Goal: Contribute content: Contribute content

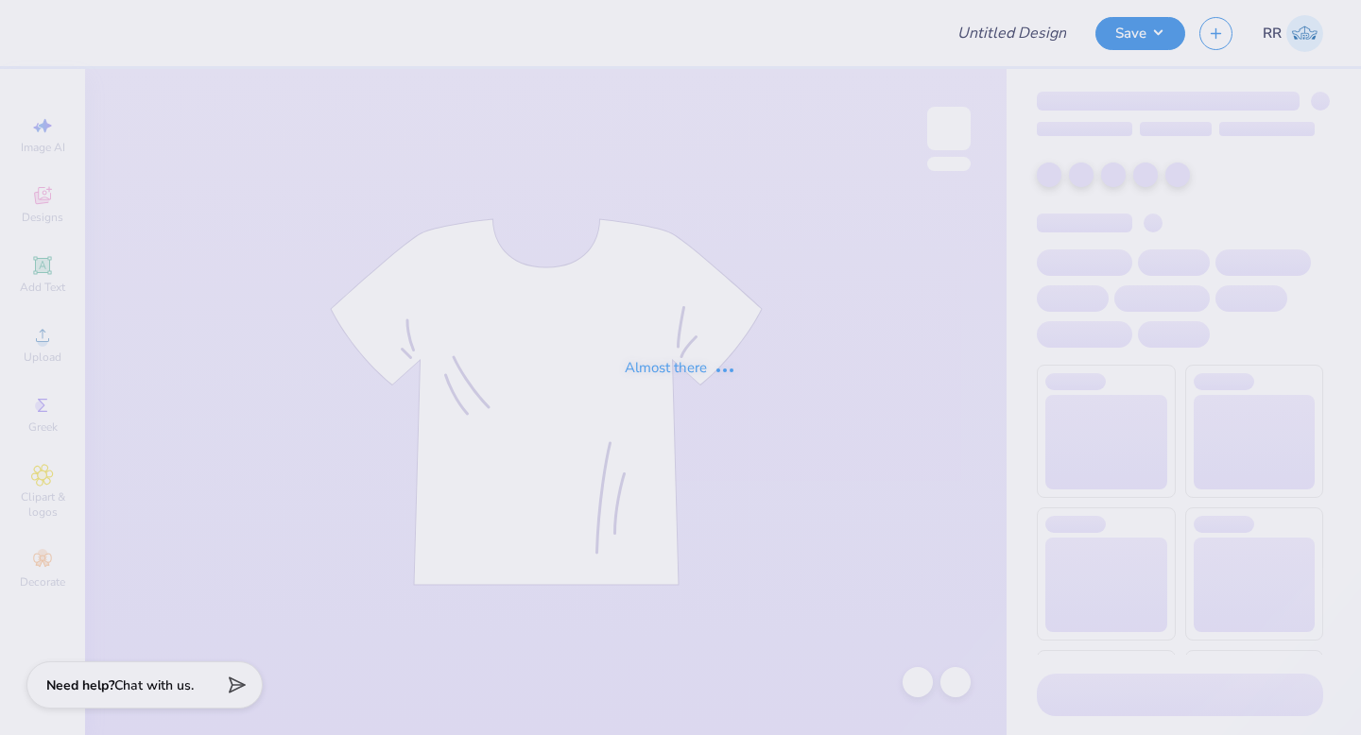
type input "Dad's Day"
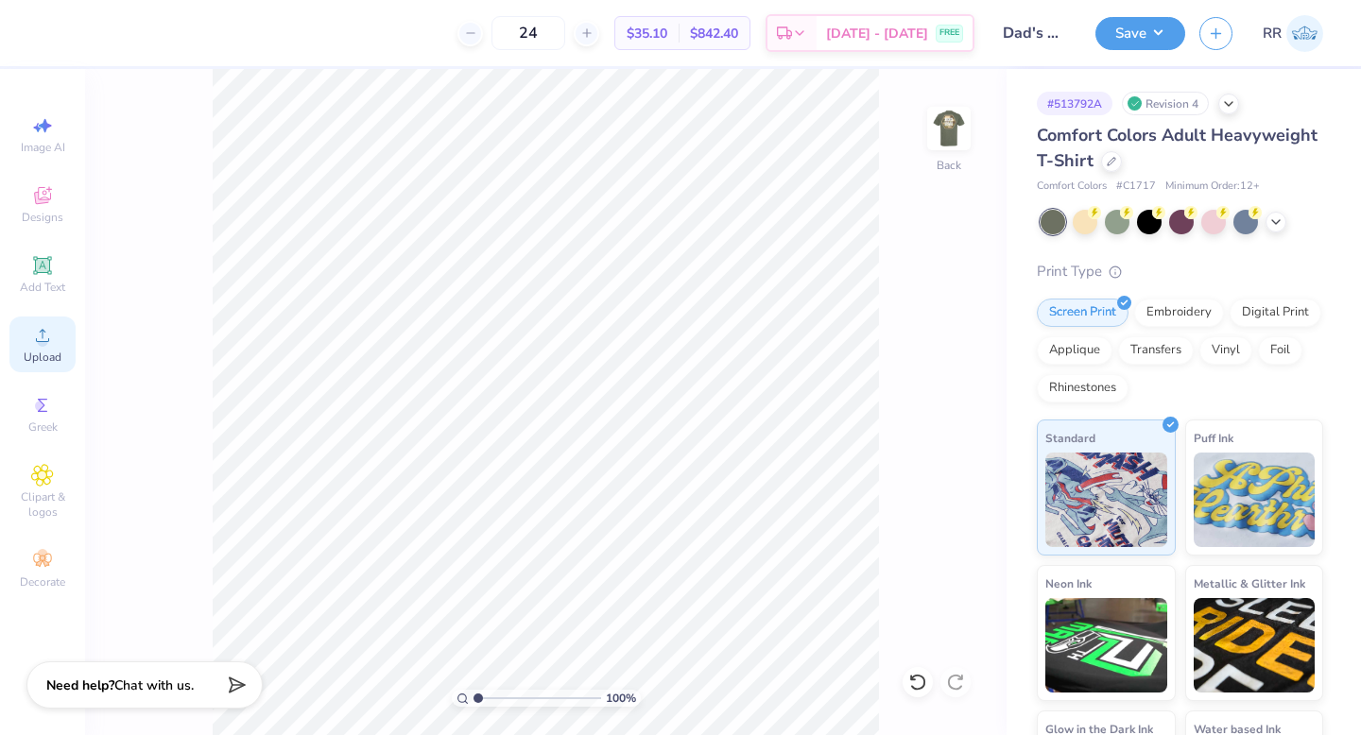
click at [45, 333] on icon at bounding box center [42, 335] width 23 height 23
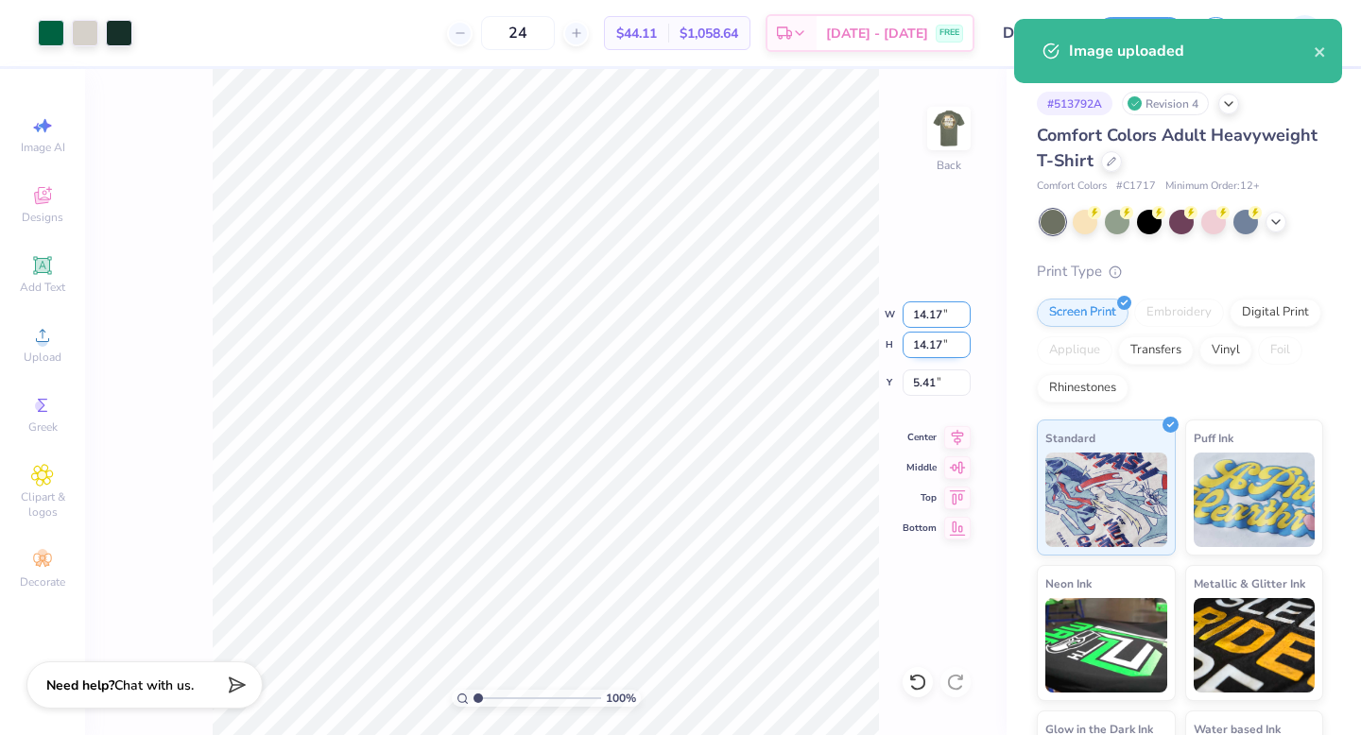
drag, startPoint x: 934, startPoint y: 321, endPoint x: 928, endPoint y: 343, distance: 22.5
click at [932, 322] on input "14.17" at bounding box center [937, 315] width 68 height 26
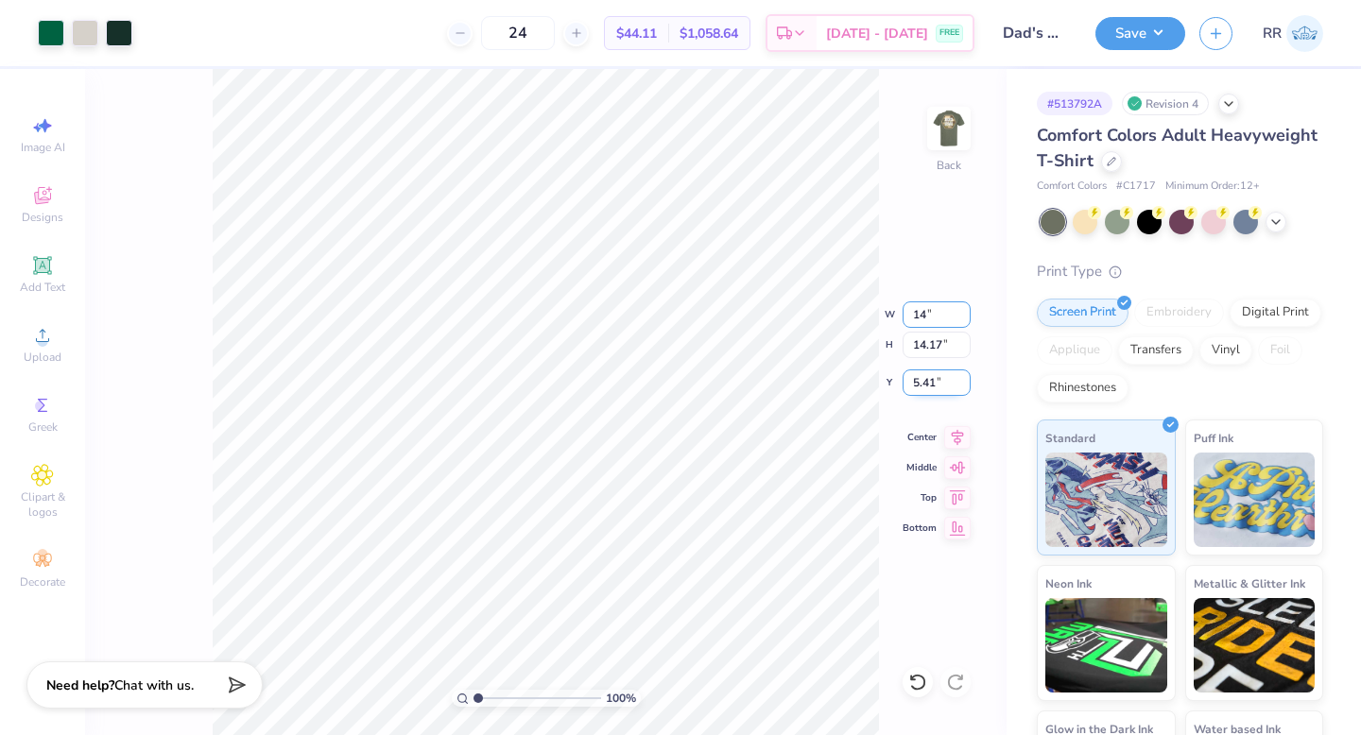
type input "1"
type input "3.50"
click at [956, 439] on icon at bounding box center [958, 435] width 12 height 16
type input "3.00"
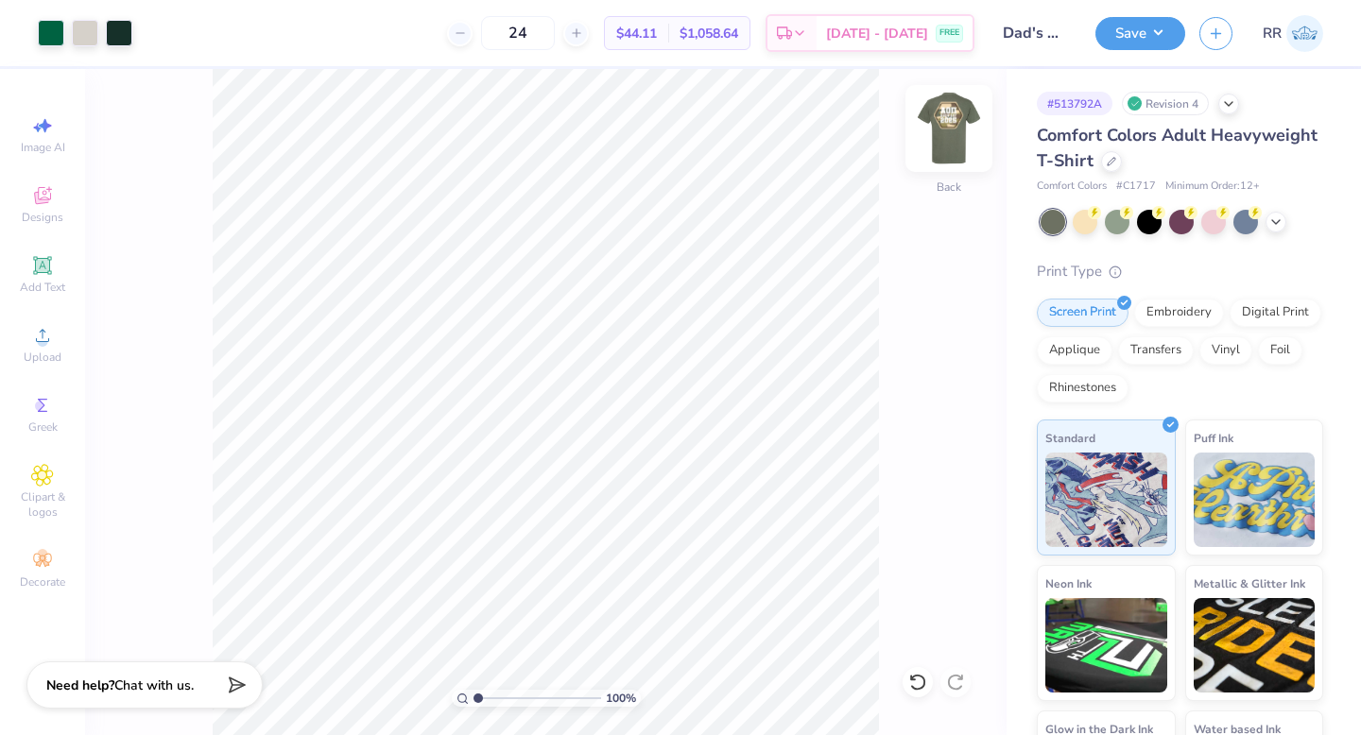
click at [939, 135] on img at bounding box center [949, 129] width 76 height 76
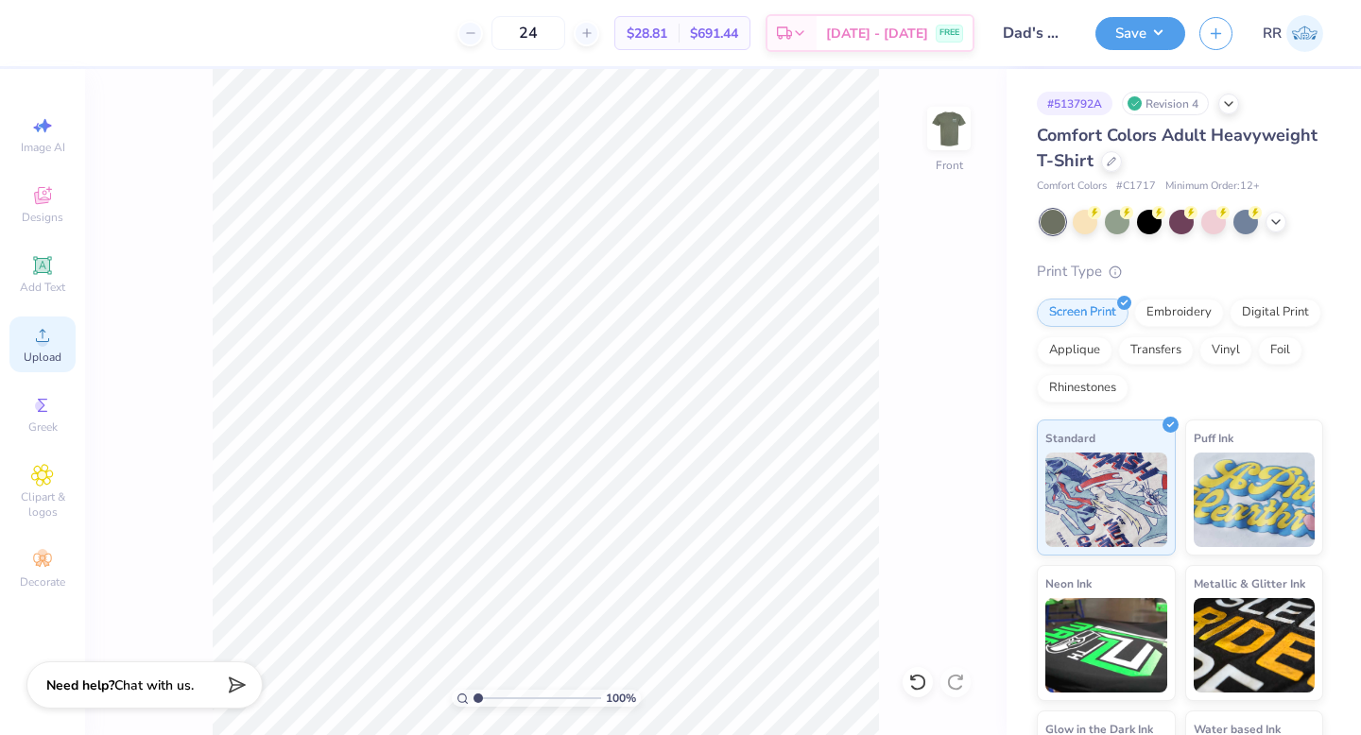
click at [43, 354] on span "Upload" at bounding box center [43, 357] width 38 height 15
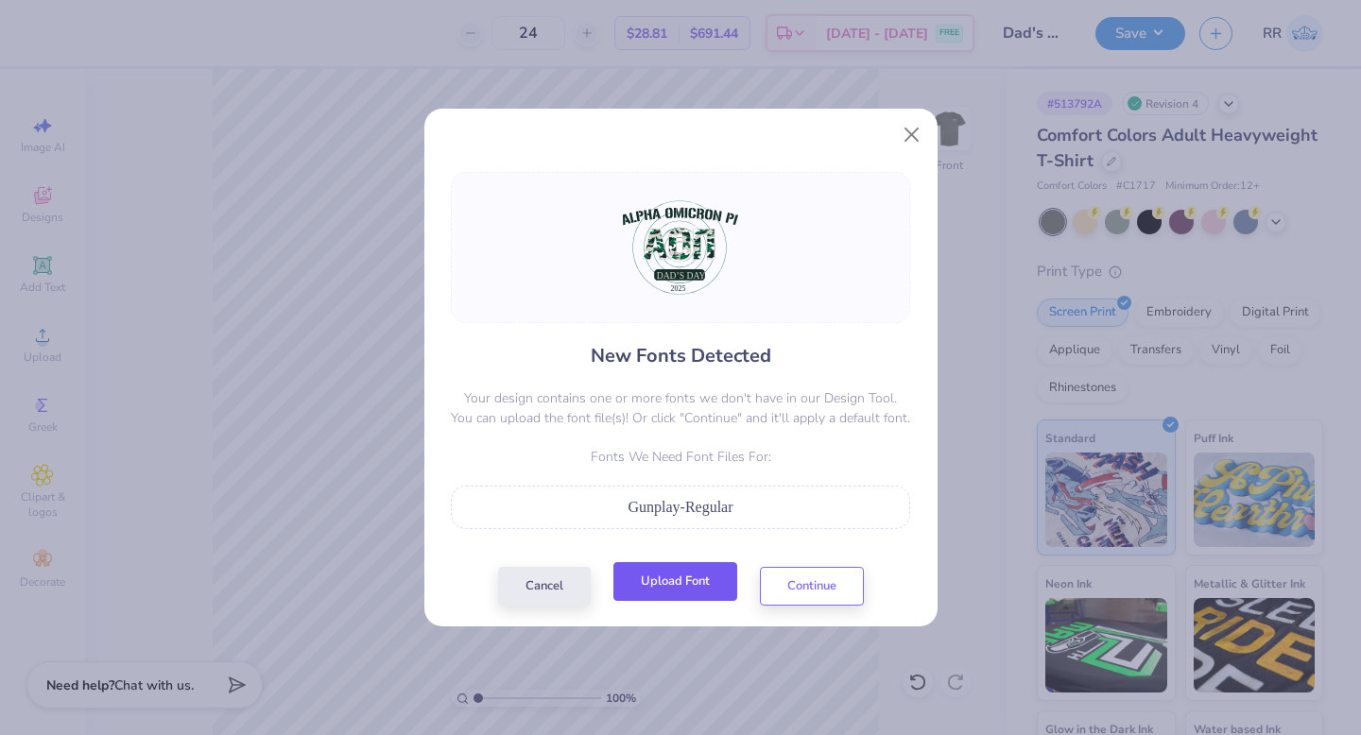
click at [669, 585] on button "Upload Font" at bounding box center [675, 581] width 124 height 39
click at [642, 581] on button "Upload Font" at bounding box center [675, 581] width 124 height 39
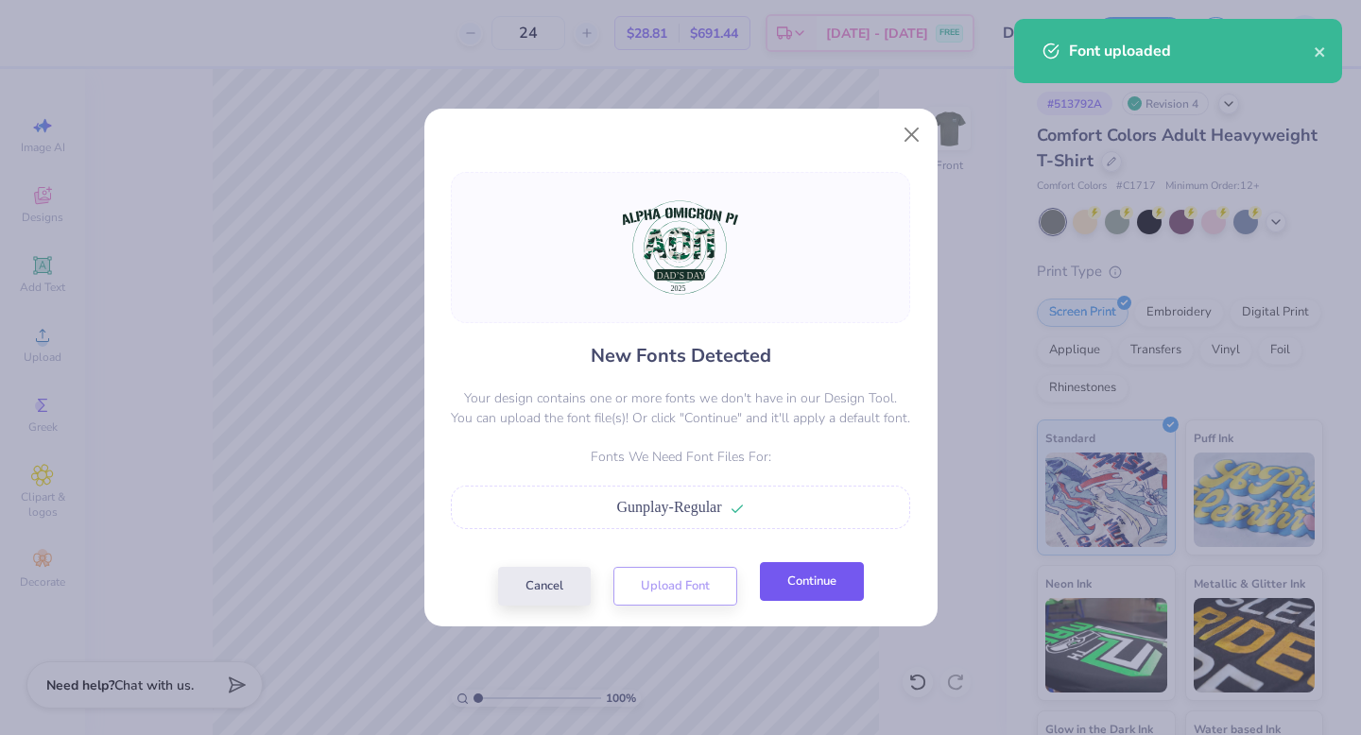
click at [802, 579] on button "Continue" at bounding box center [812, 581] width 104 height 39
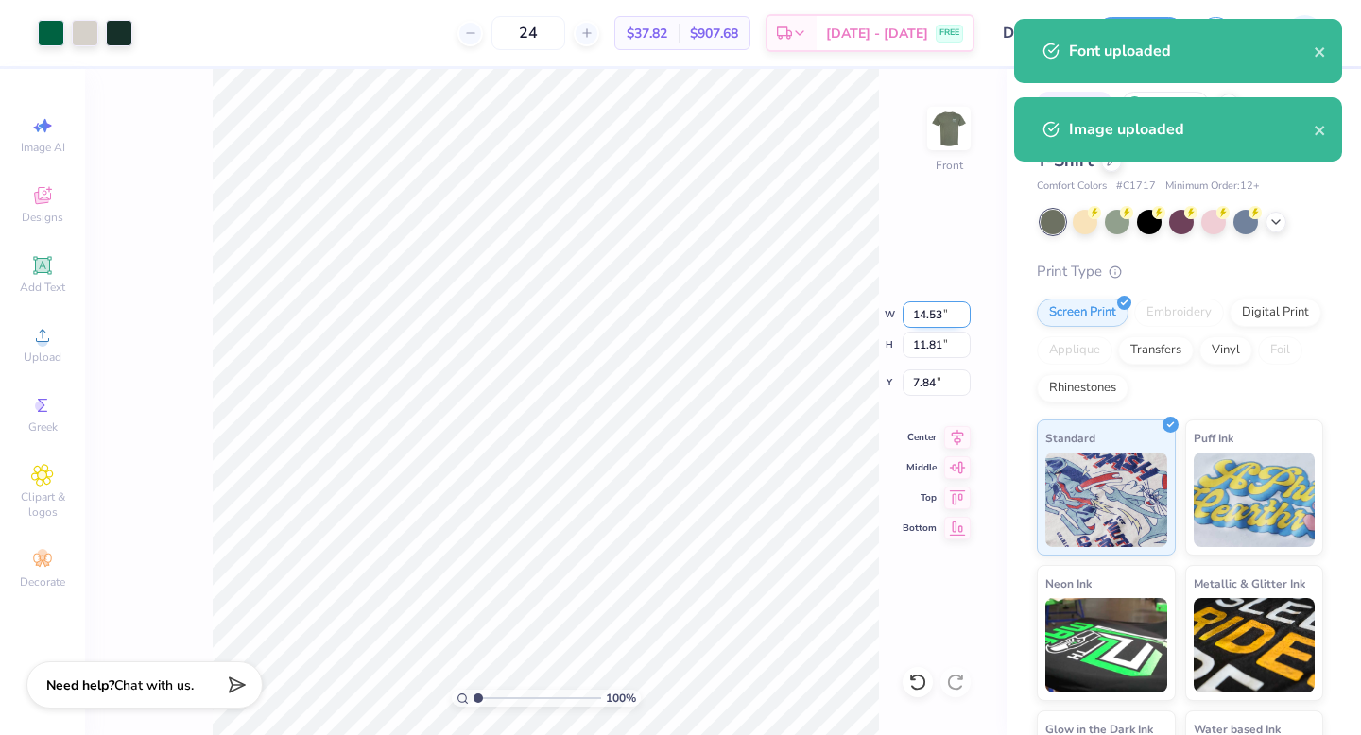
click at [922, 312] on input "14.53" at bounding box center [937, 315] width 68 height 26
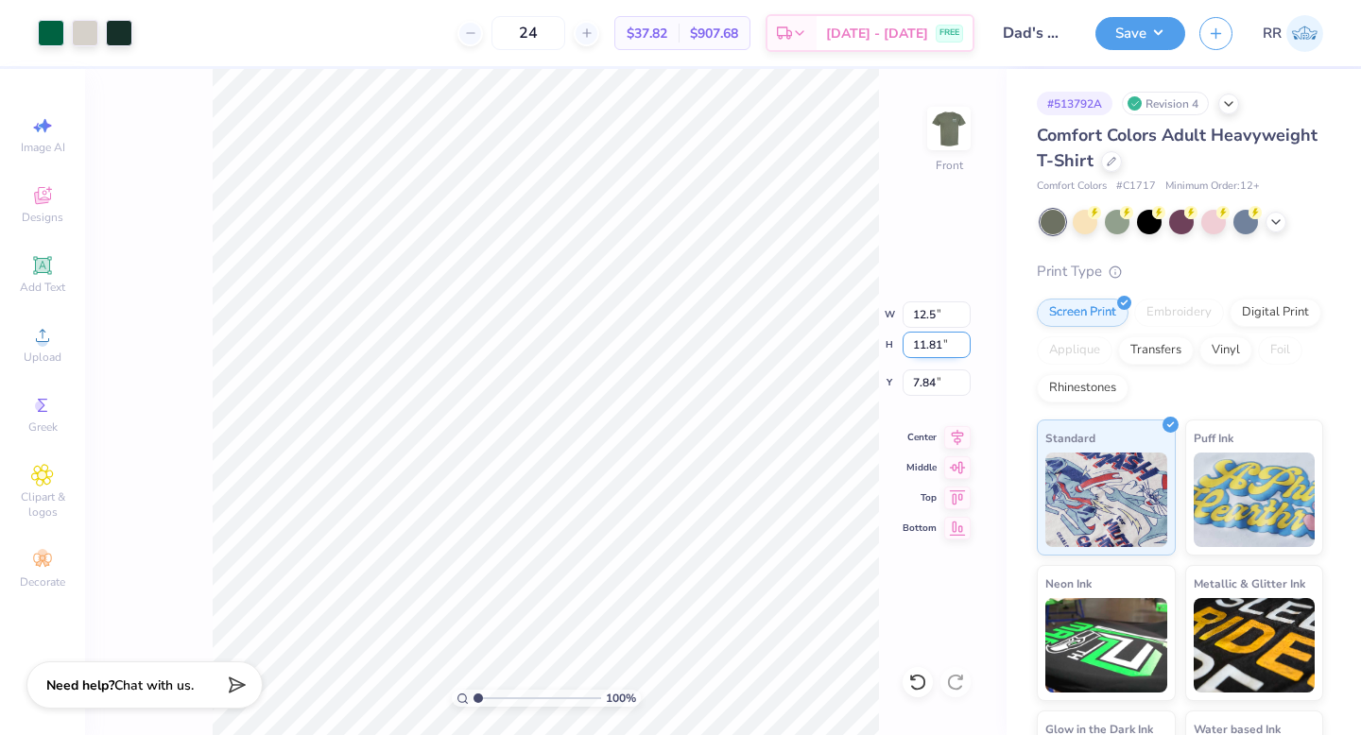
type input "12.50"
type input "10.16"
type input "3.00"
click at [198, 490] on div "100 % Front" at bounding box center [546, 402] width 922 height 666
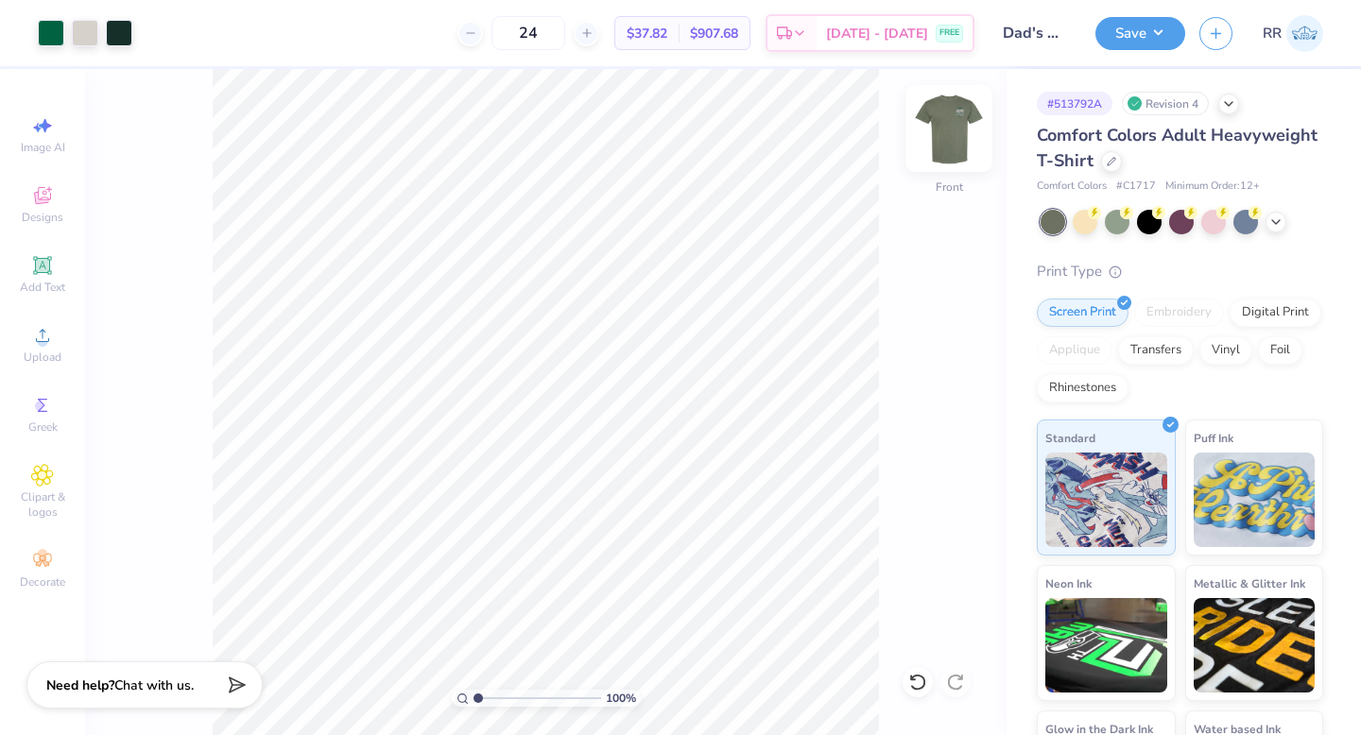
click at [947, 134] on img at bounding box center [949, 129] width 76 height 76
click at [41, 333] on icon at bounding box center [42, 335] width 23 height 23
click at [50, 271] on icon at bounding box center [42, 265] width 23 height 23
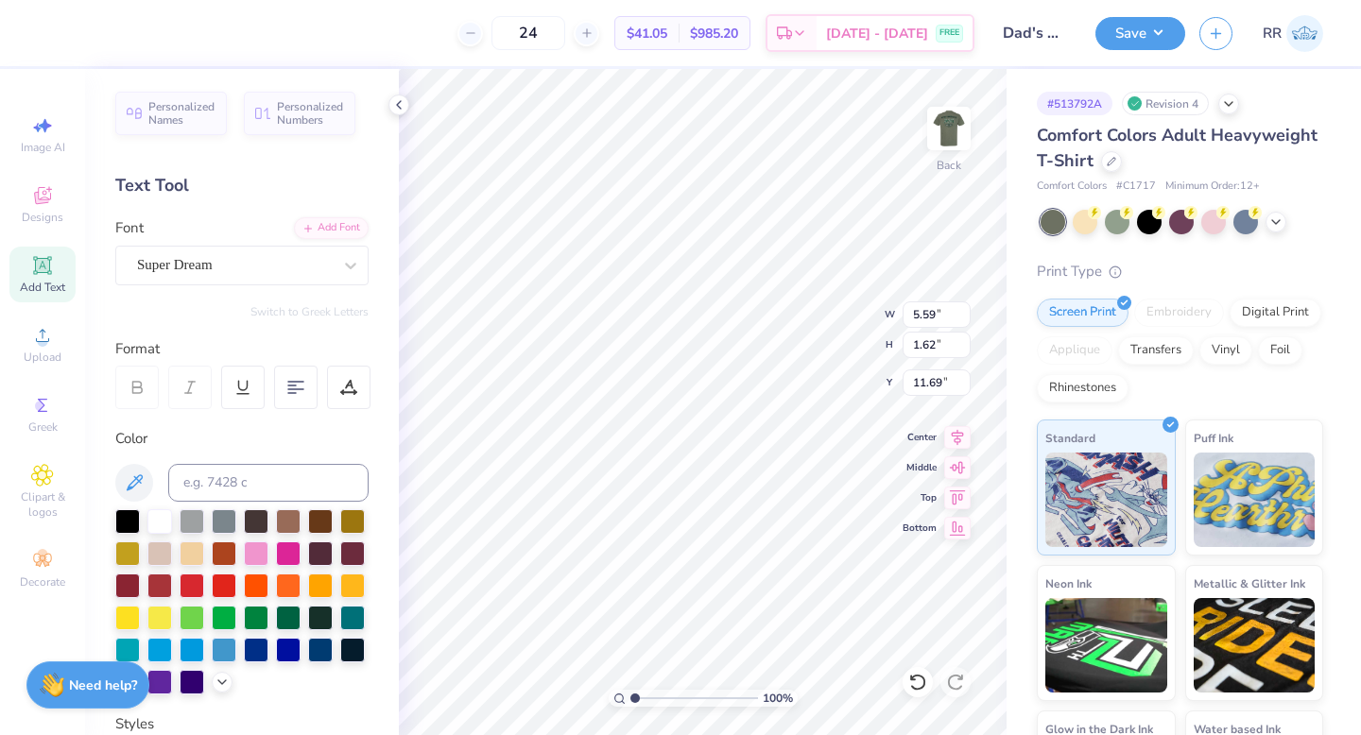
scroll to position [15, 2]
type textarea "2025"
click at [245, 256] on div "Super Dream" at bounding box center [234, 264] width 198 height 29
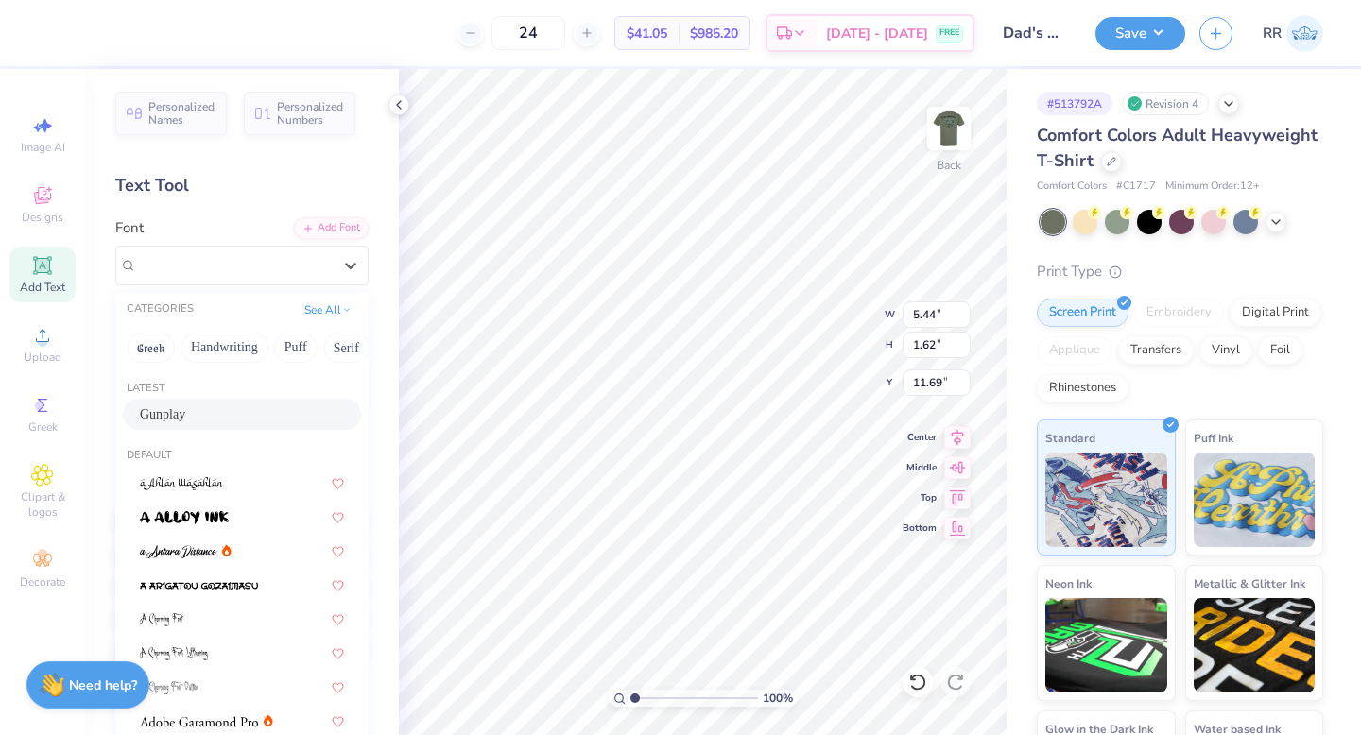
drag, startPoint x: 197, startPoint y: 415, endPoint x: 245, endPoint y: 398, distance: 51.1
click at [195, 416] on div "Gunplay" at bounding box center [242, 415] width 204 height 20
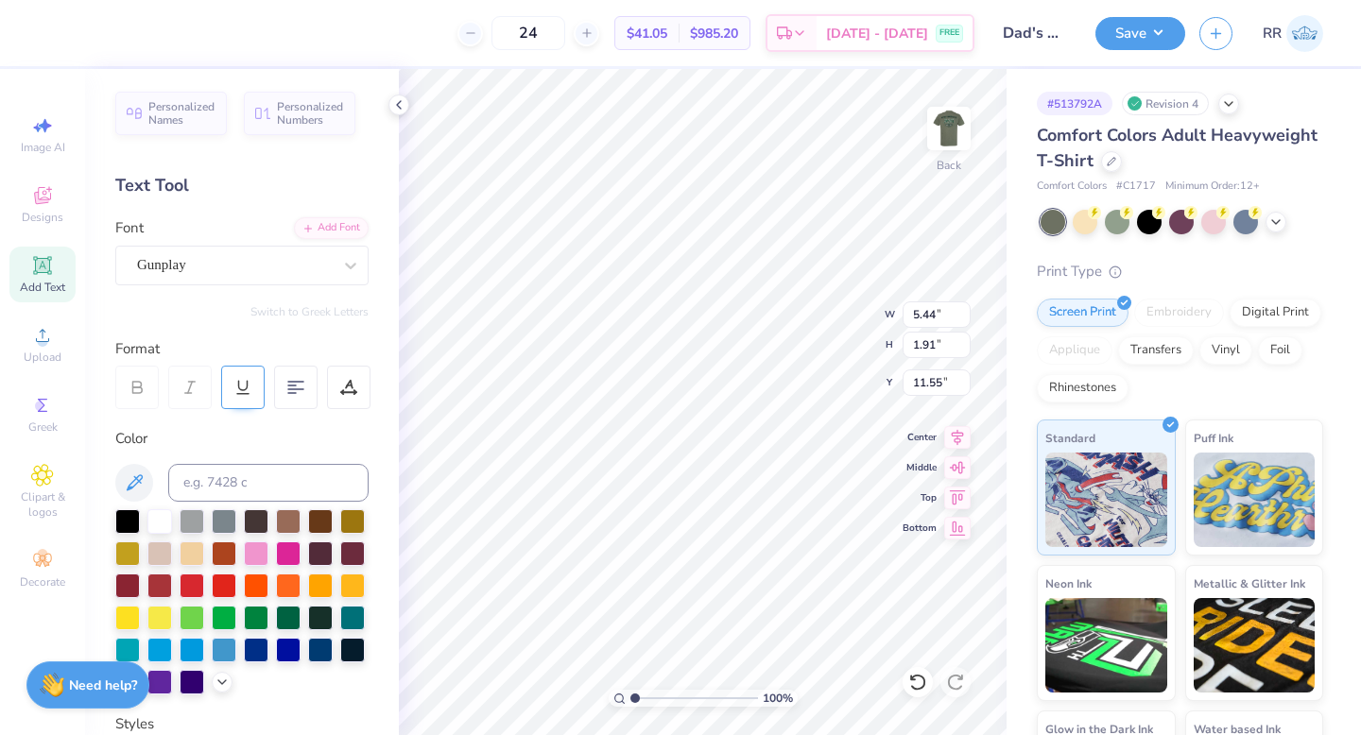
type input "5.60"
type input "1.91"
type input "11.55"
type input "2.09"
type input "0.71"
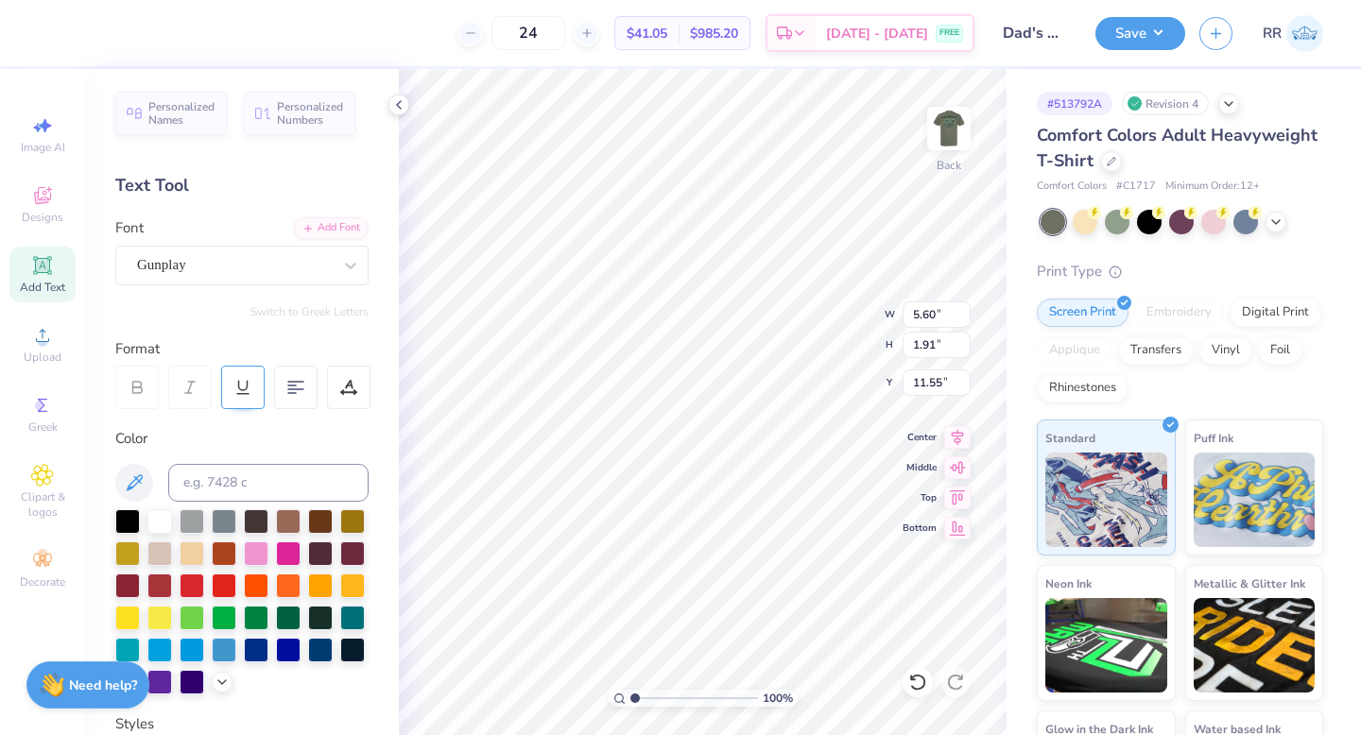
type input "12.74"
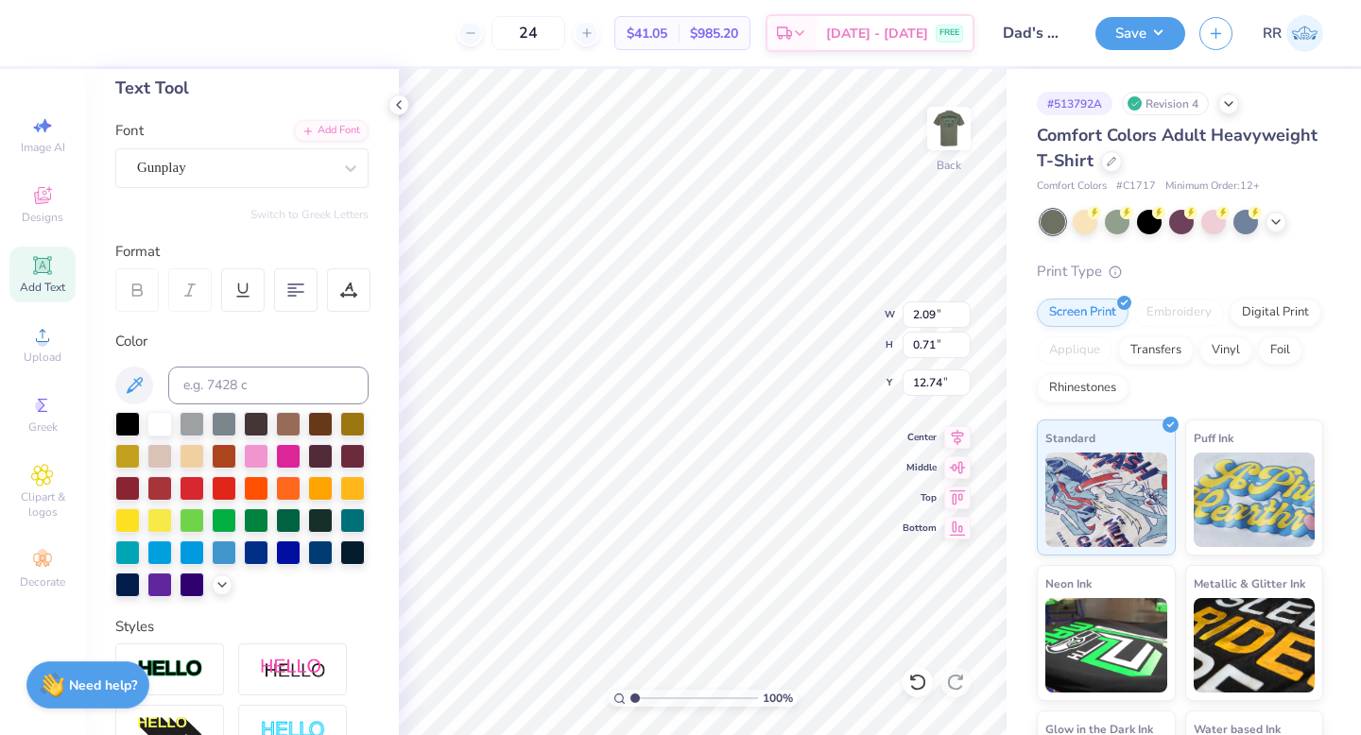
scroll to position [100, 0]
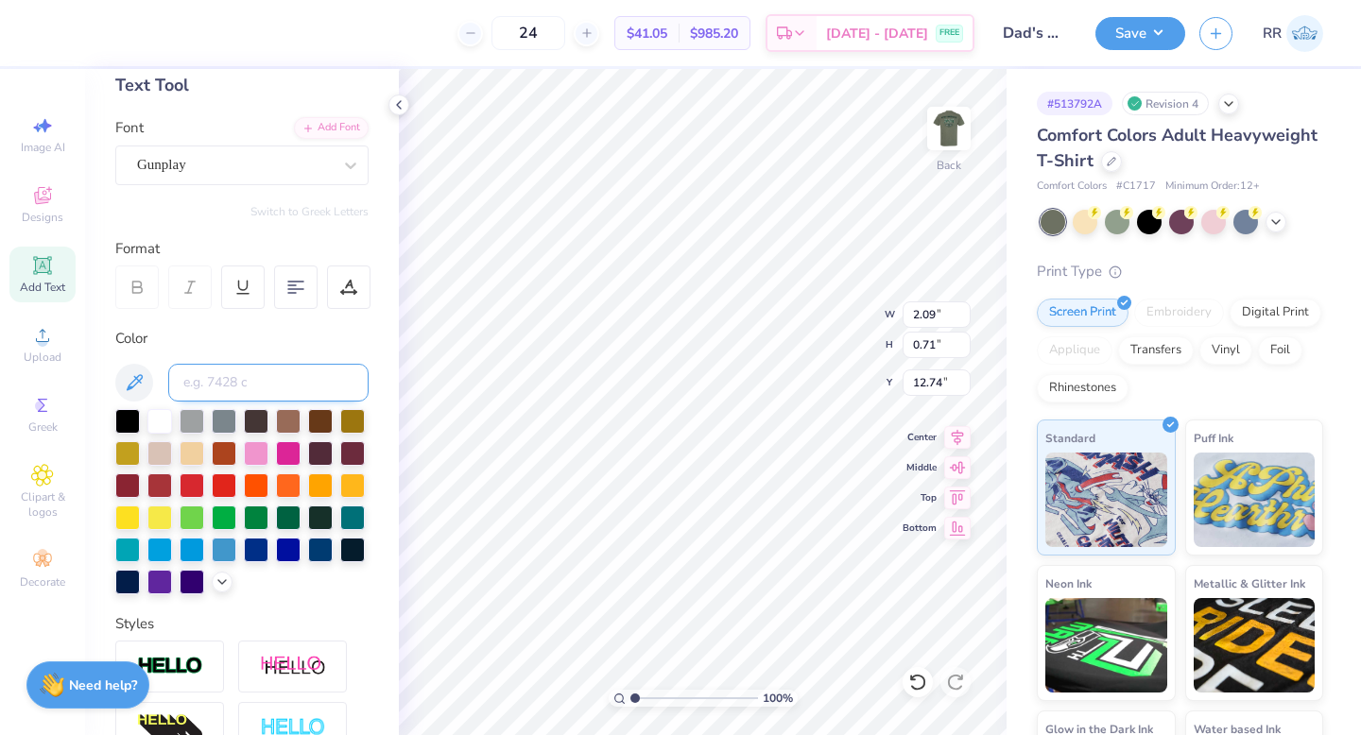
click at [309, 364] on input at bounding box center [268, 383] width 200 height 38
type input "warm gry 1 c"
type input "6.50"
type input "1.27"
type input "0.43"
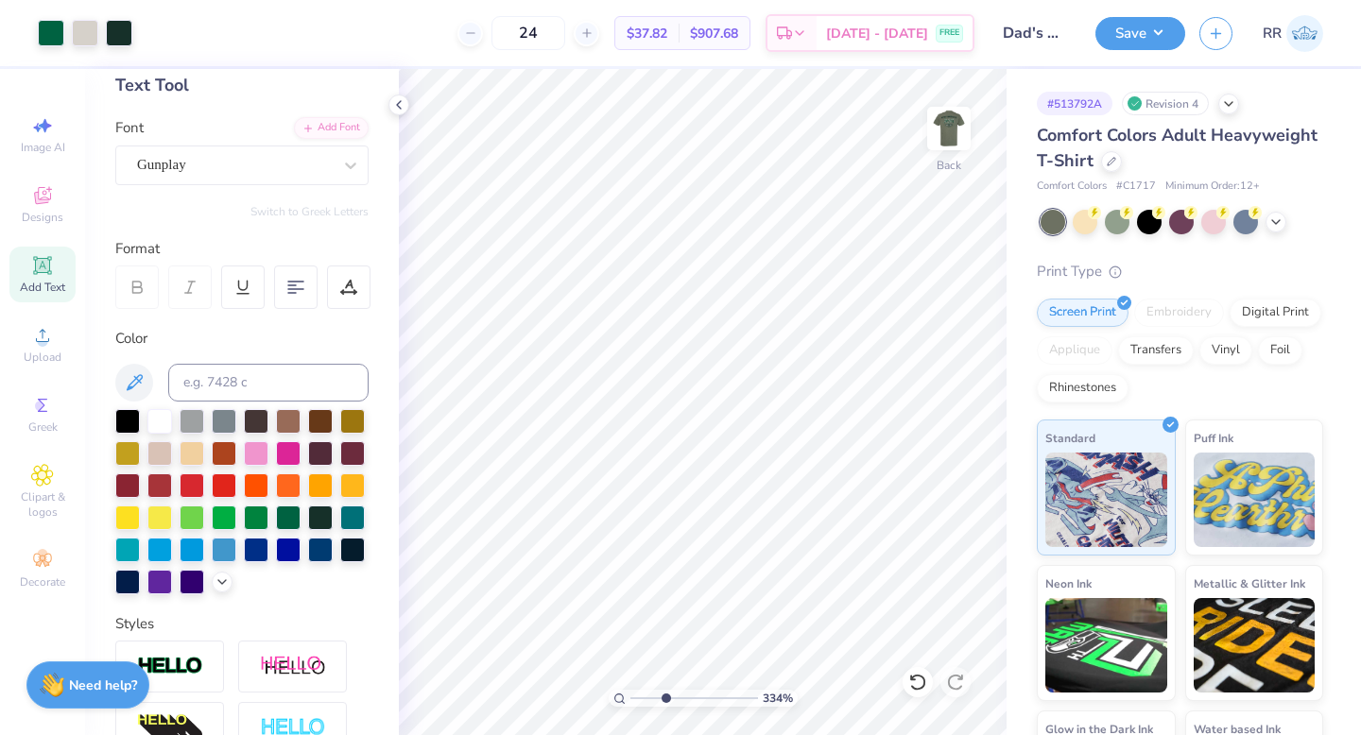
drag, startPoint x: 635, startPoint y: 698, endPoint x: 668, endPoint y: 694, distance: 33.4
type input "3.44"
click at [665, 698] on input "range" at bounding box center [694, 698] width 128 height 17
type input "6.58"
click at [537, 698] on div "206 %" at bounding box center [703, 402] width 666 height 666
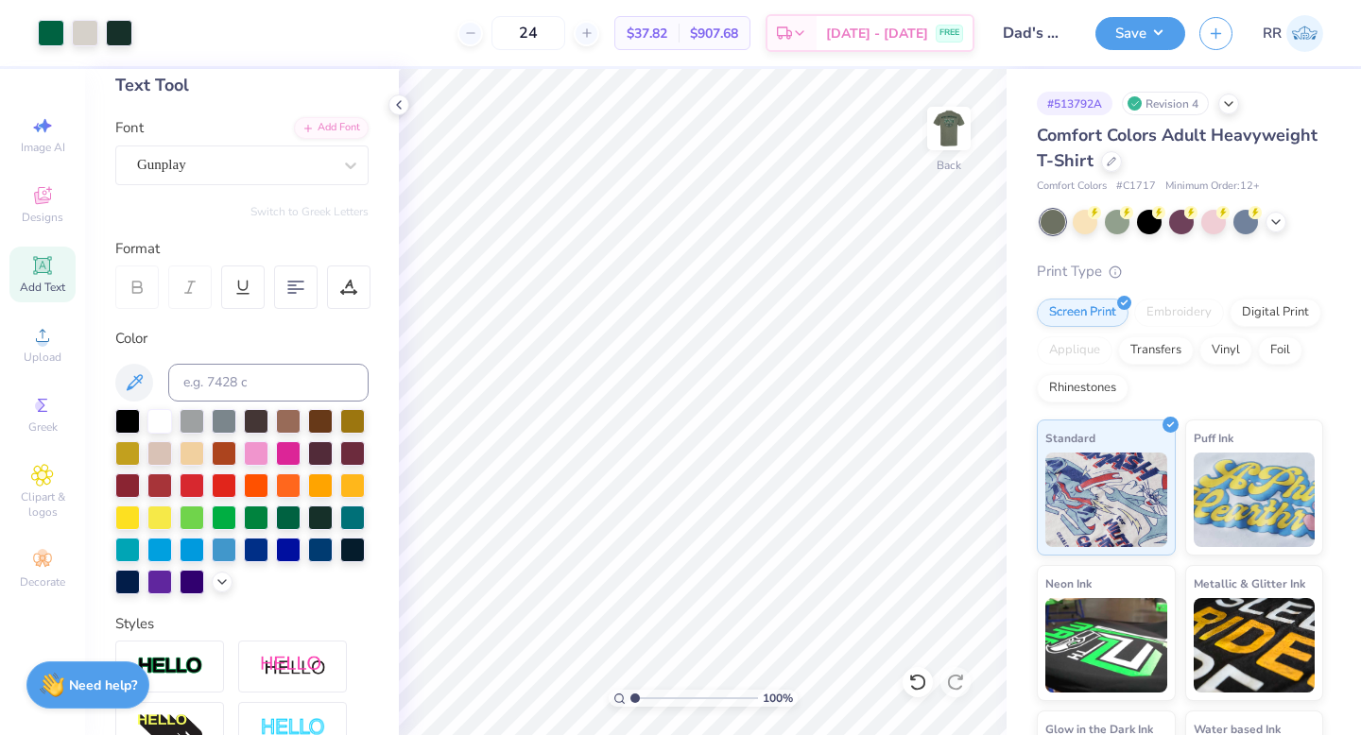
drag, startPoint x: 640, startPoint y: 698, endPoint x: 596, endPoint y: 697, distance: 43.5
type input "1"
click at [630, 697] on input "range" at bounding box center [694, 698] width 128 height 17
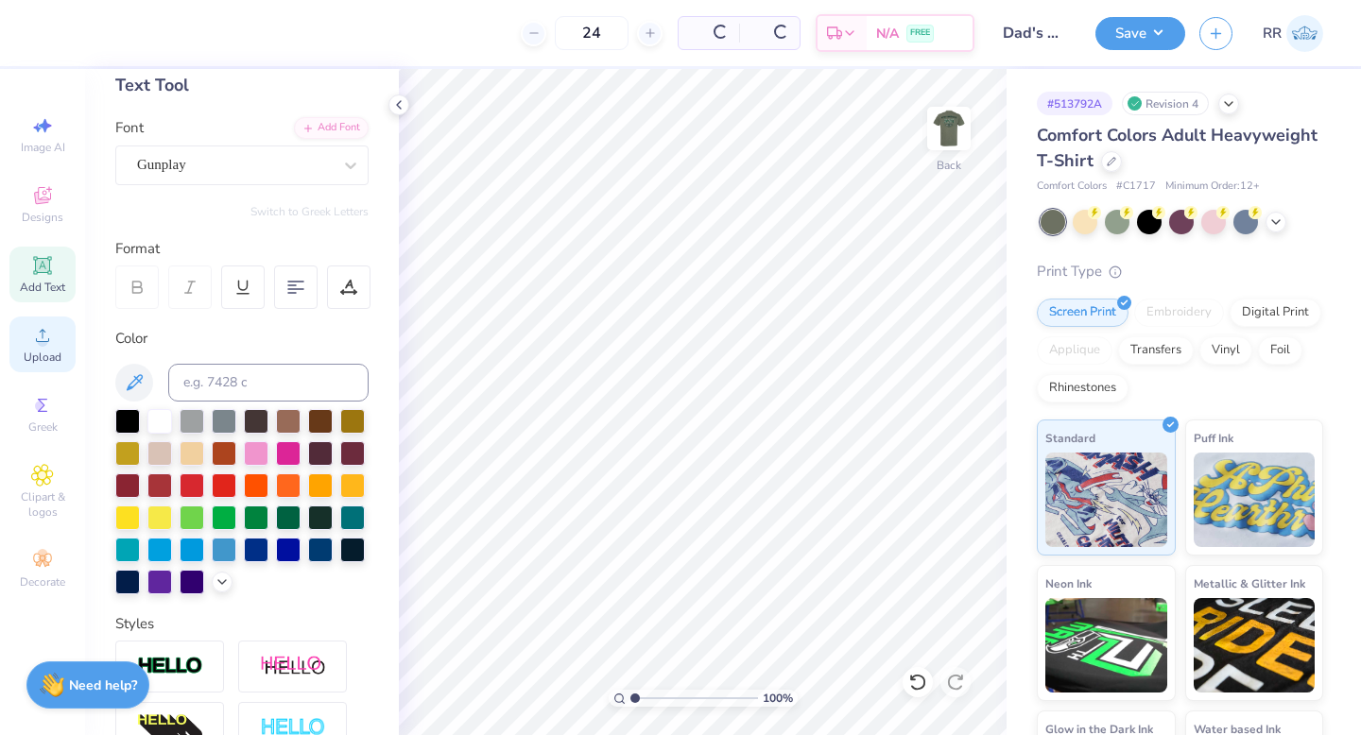
click at [49, 348] on div "Upload" at bounding box center [42, 345] width 66 height 56
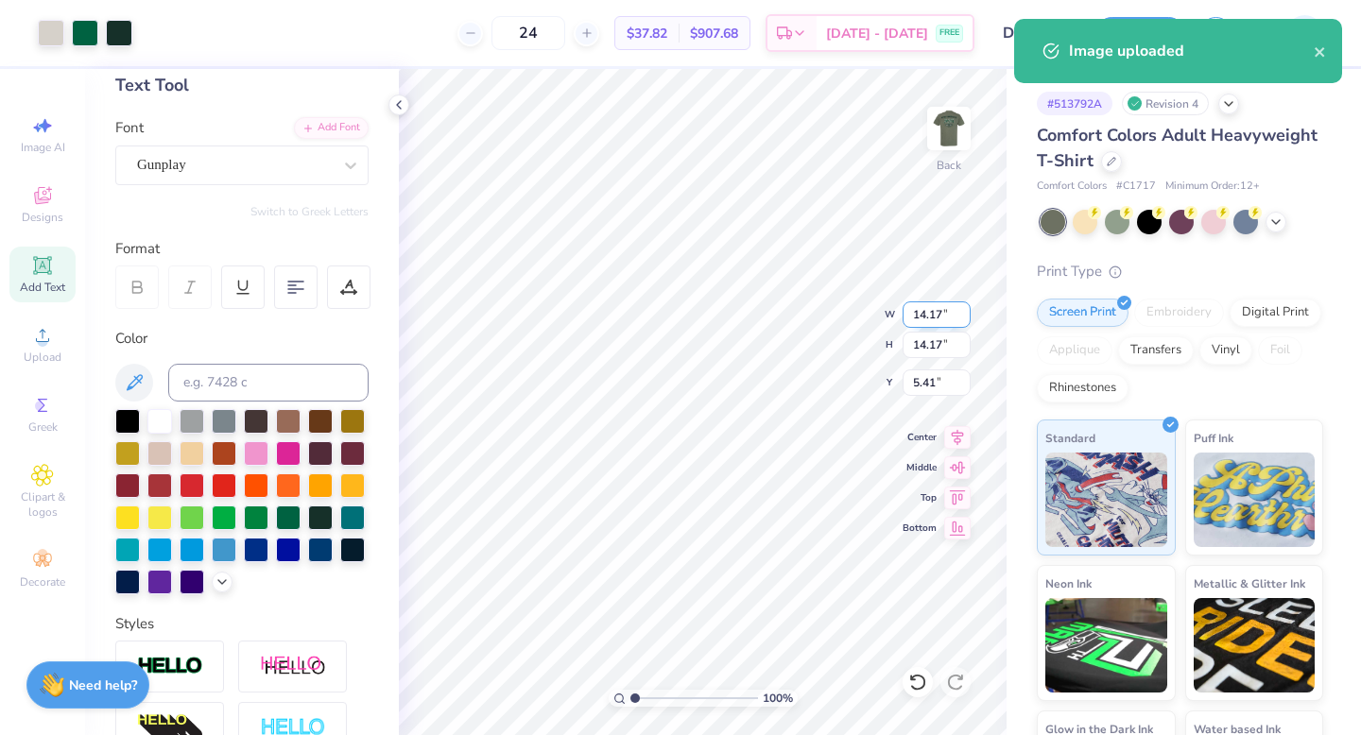
click at [922, 310] on input "14.17" at bounding box center [937, 315] width 68 height 26
type input "3.50"
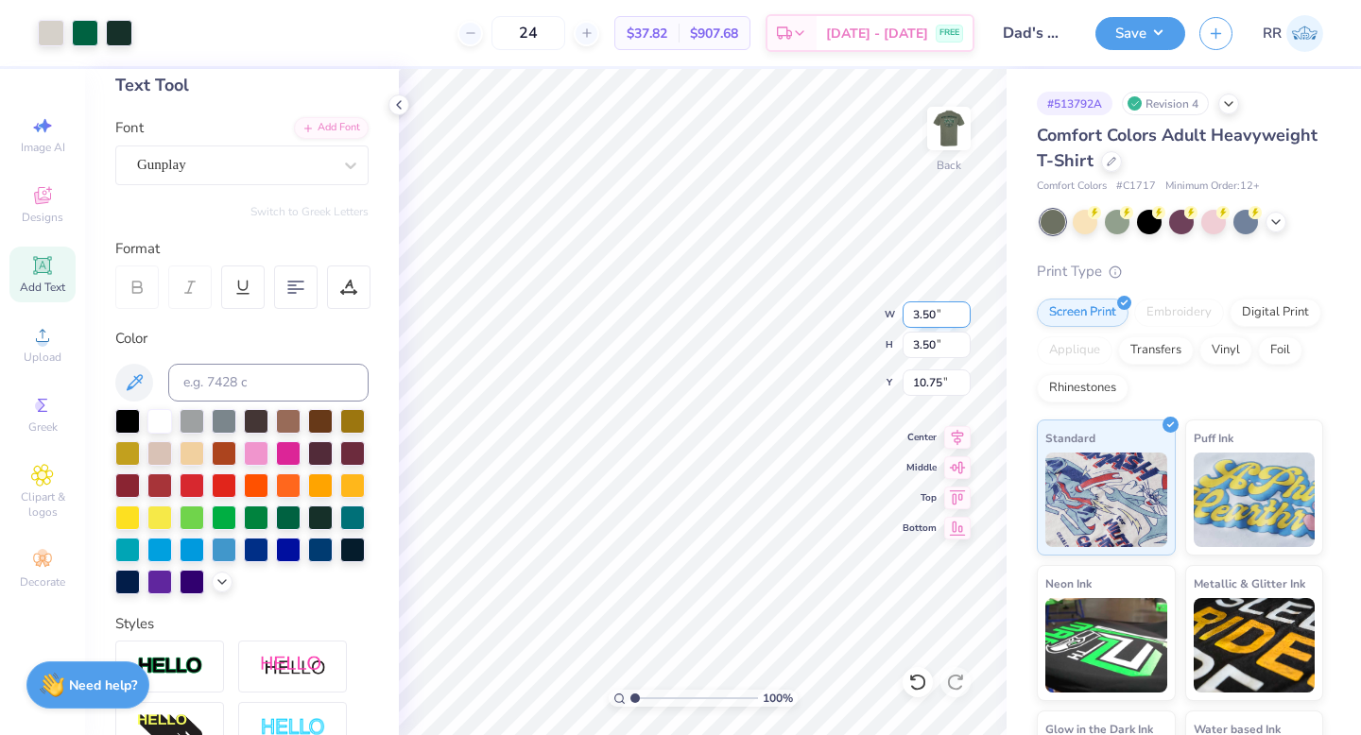
type input "3.00"
click at [1140, 38] on button "Save" at bounding box center [1140, 30] width 90 height 33
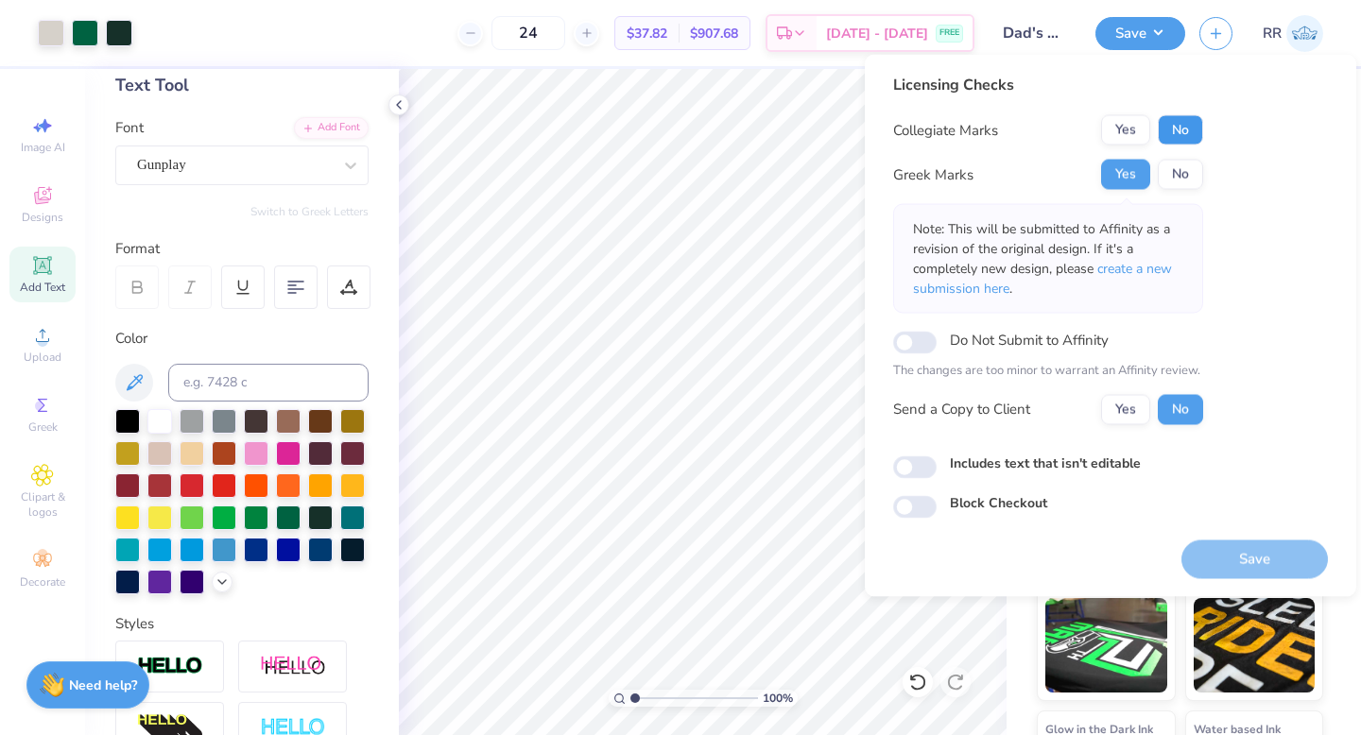
click at [1178, 129] on button "No" at bounding box center [1180, 130] width 45 height 30
drag, startPoint x: 1262, startPoint y: 555, endPoint x: 1271, endPoint y: 542, distance: 16.3
click at [1263, 555] on button "Save" at bounding box center [1254, 559] width 146 height 39
click at [1145, 265] on span "create a new submission here" at bounding box center [1042, 279] width 259 height 38
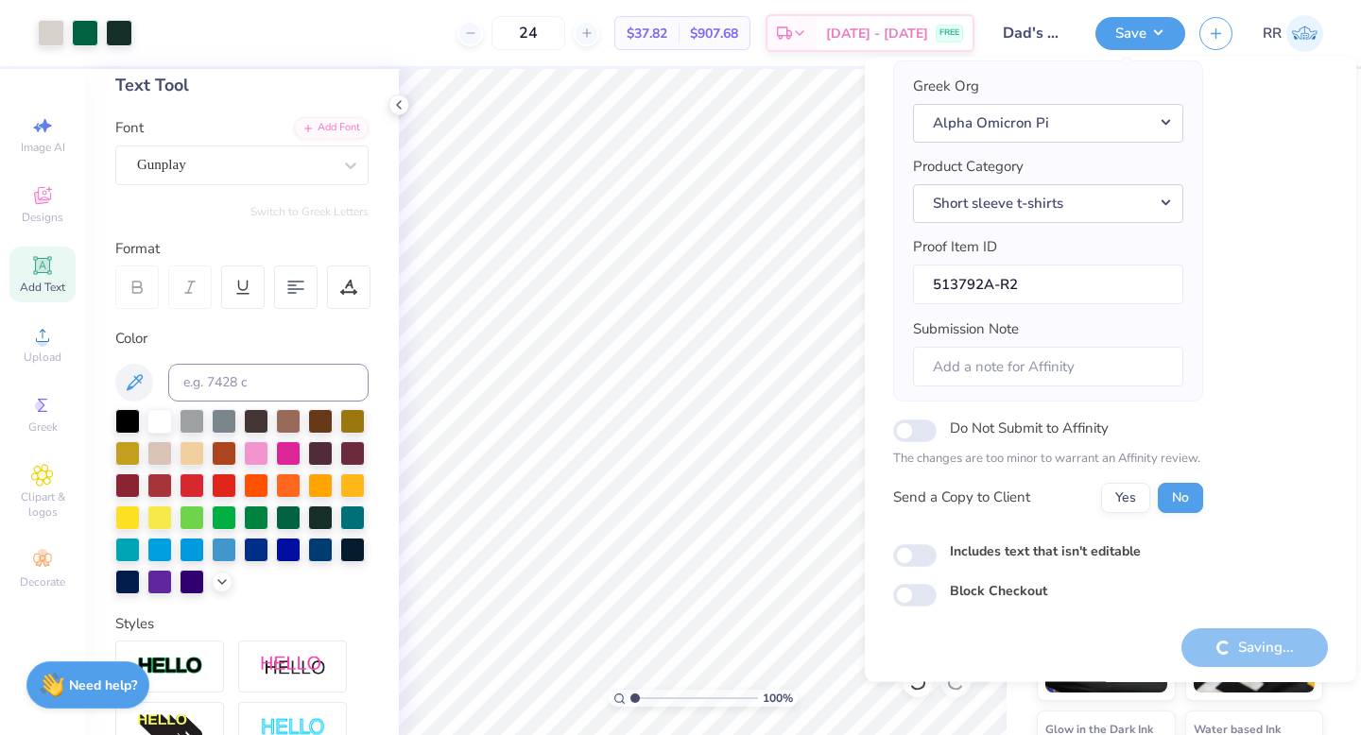
scroll to position [148, 0]
